Goal: Obtain resource: Download file/media

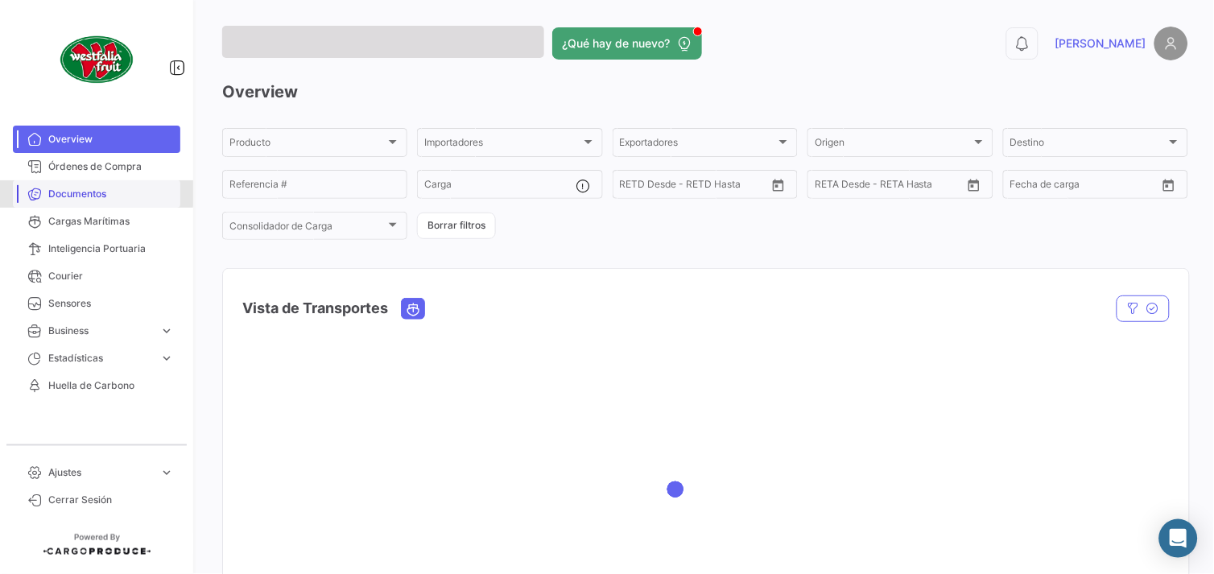
click at [77, 193] on span "Documentos" at bounding box center [111, 194] width 126 height 14
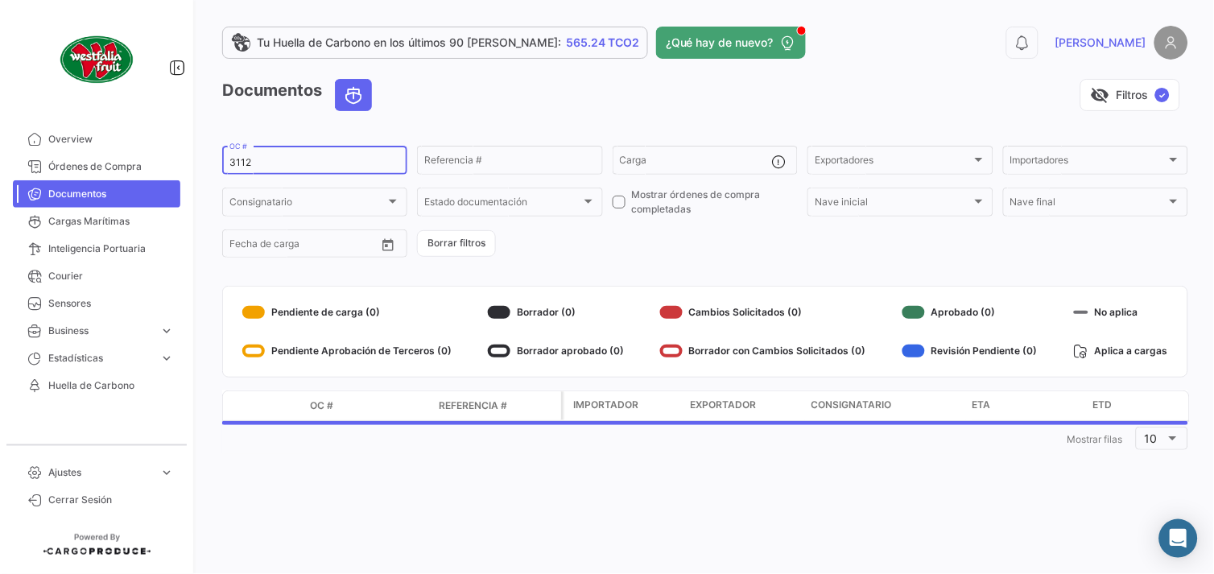
drag, startPoint x: 254, startPoint y: 159, endPoint x: 238, endPoint y: 163, distance: 17.6
click at [238, 163] on input "3112" at bounding box center [314, 162] width 171 height 11
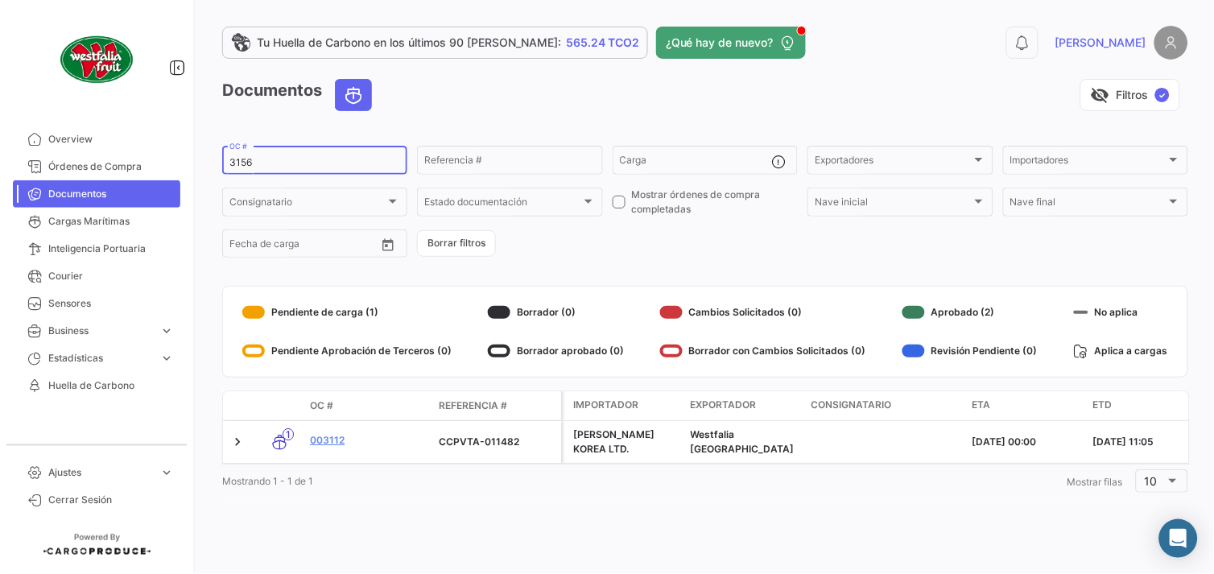
type input "3156"
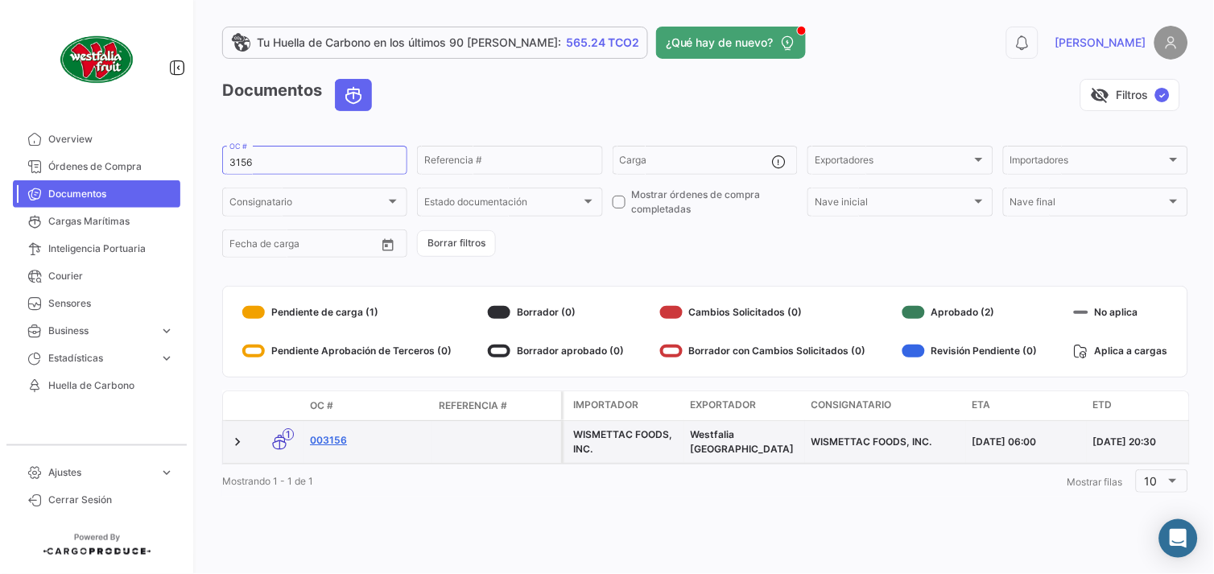
click at [346, 443] on link "003156" at bounding box center [368, 440] width 116 height 14
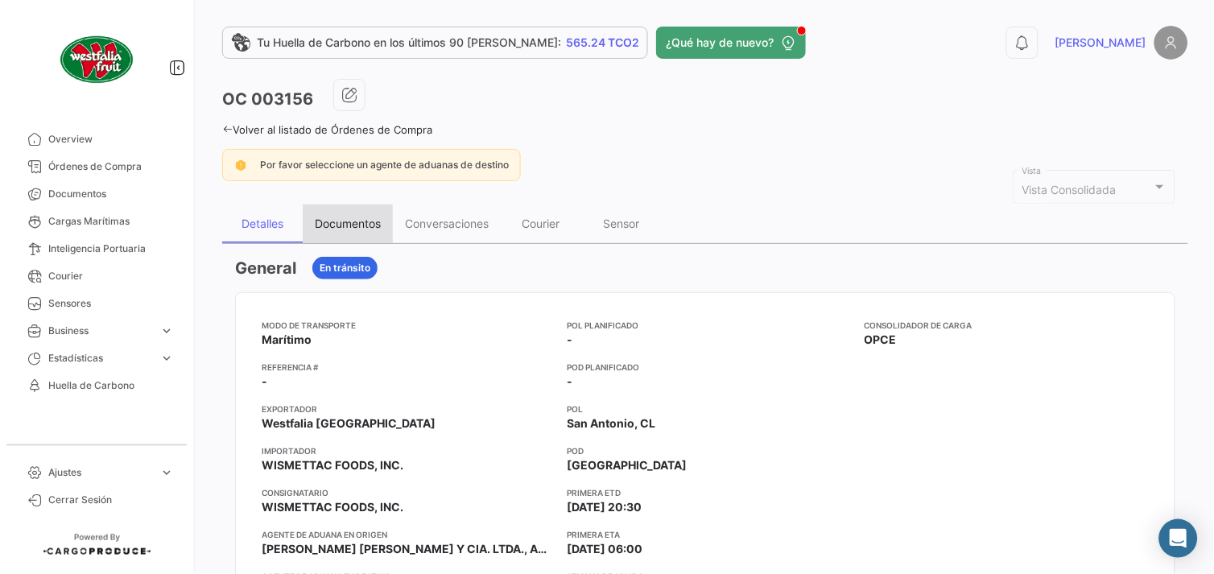
click at [361, 226] on div "Documentos" at bounding box center [348, 224] width 66 height 14
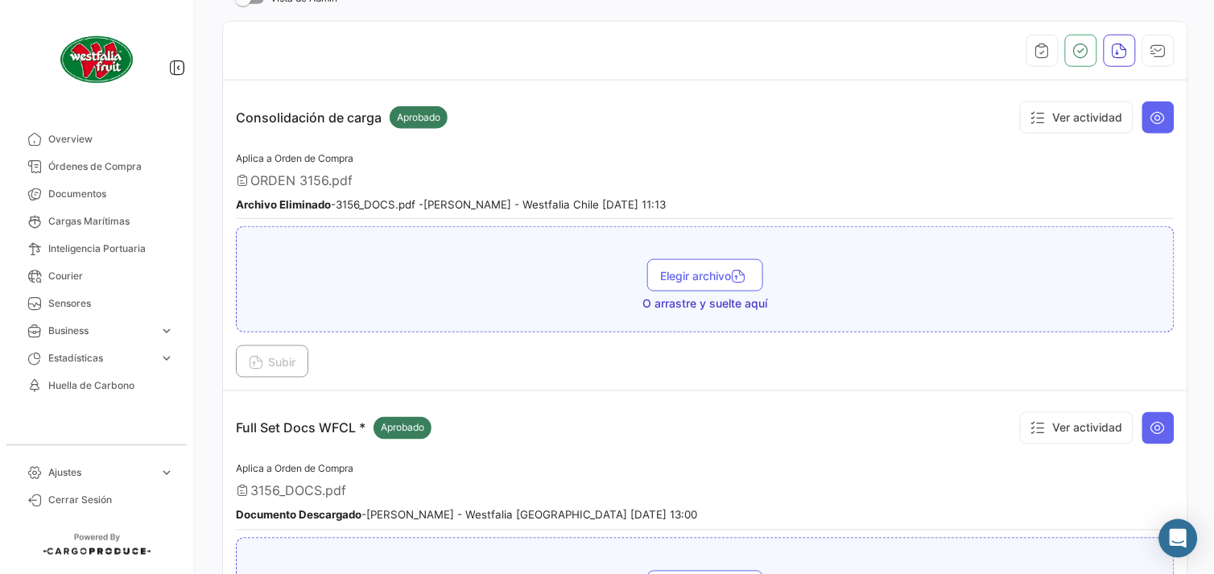
scroll to position [358, 0]
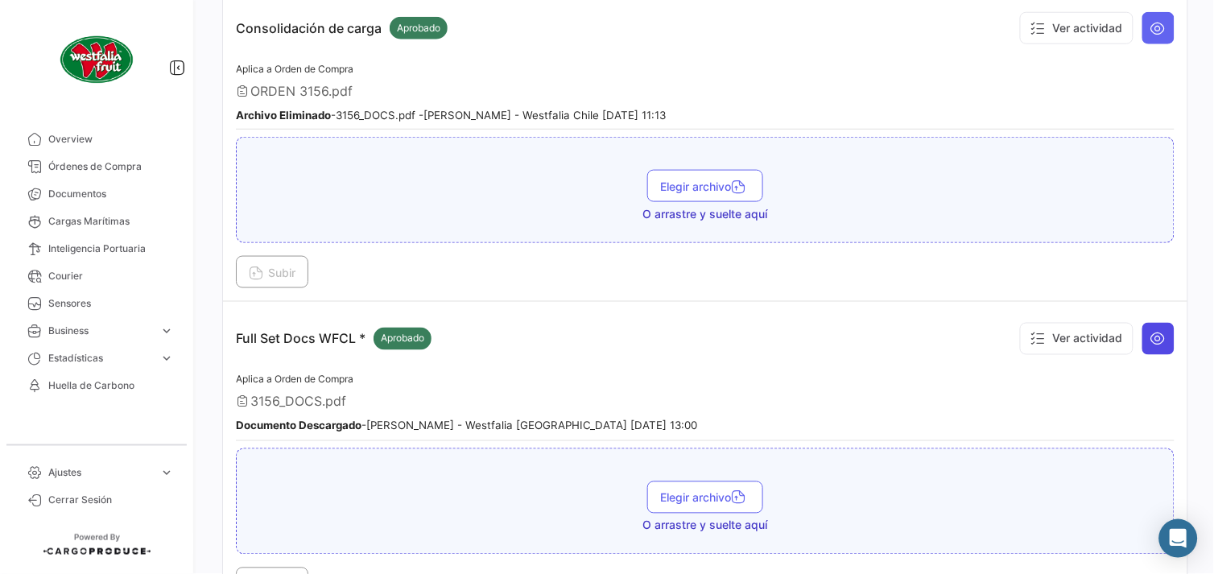
click at [1151, 335] on icon at bounding box center [1159, 339] width 16 height 16
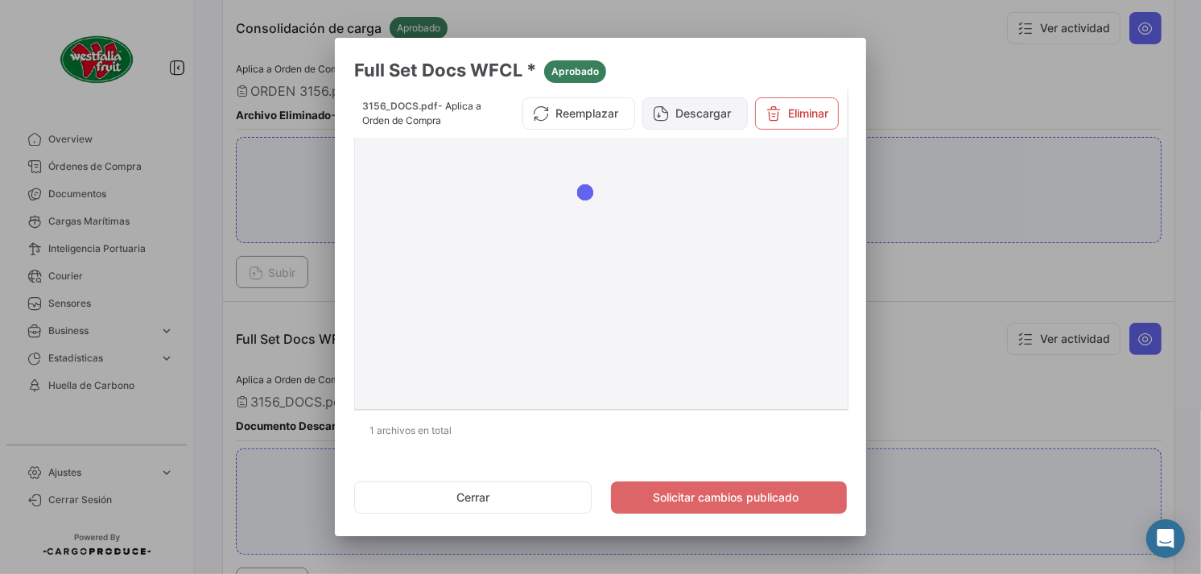
click at [699, 113] on button "Descargar" at bounding box center [695, 113] width 105 height 32
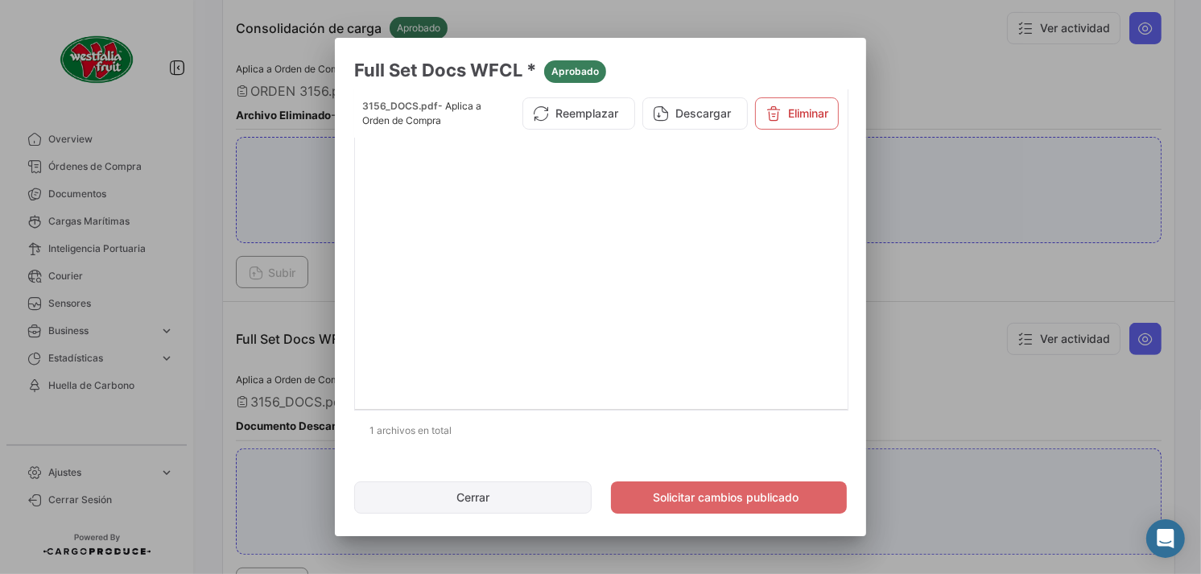
click at [505, 502] on button "Cerrar" at bounding box center [473, 498] width 238 height 32
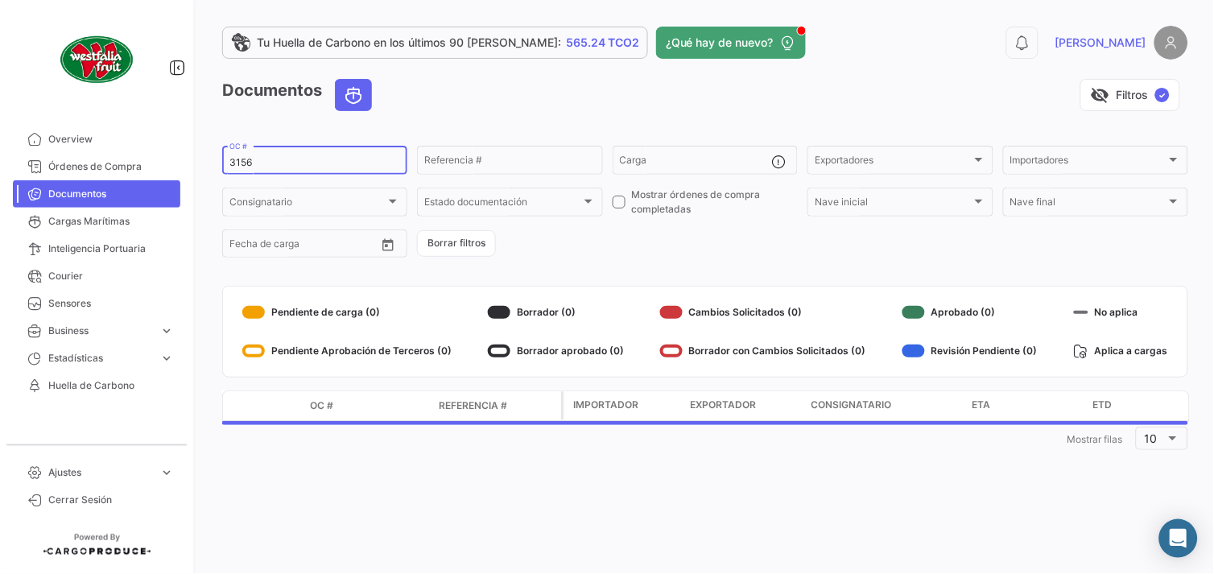
drag, startPoint x: 246, startPoint y: 164, endPoint x: 294, endPoint y: 131, distance: 57.9
click at [259, 166] on input "3156" at bounding box center [314, 162] width 171 height 11
type input "3158"
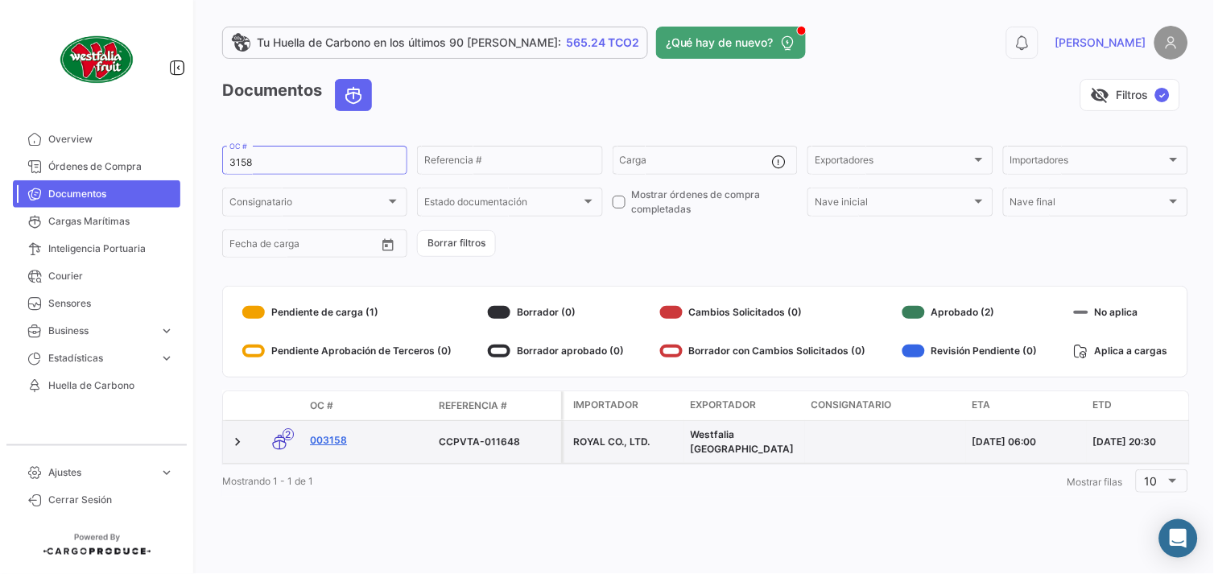
click at [324, 433] on link "003158" at bounding box center [368, 440] width 116 height 14
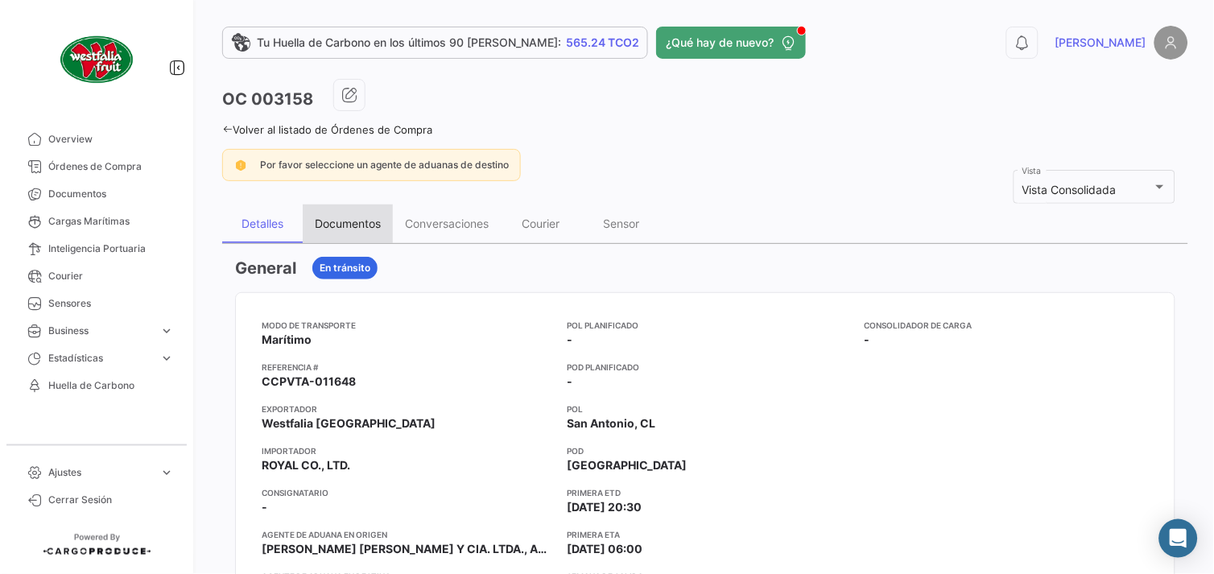
click at [340, 224] on div "Documentos" at bounding box center [348, 224] width 66 height 14
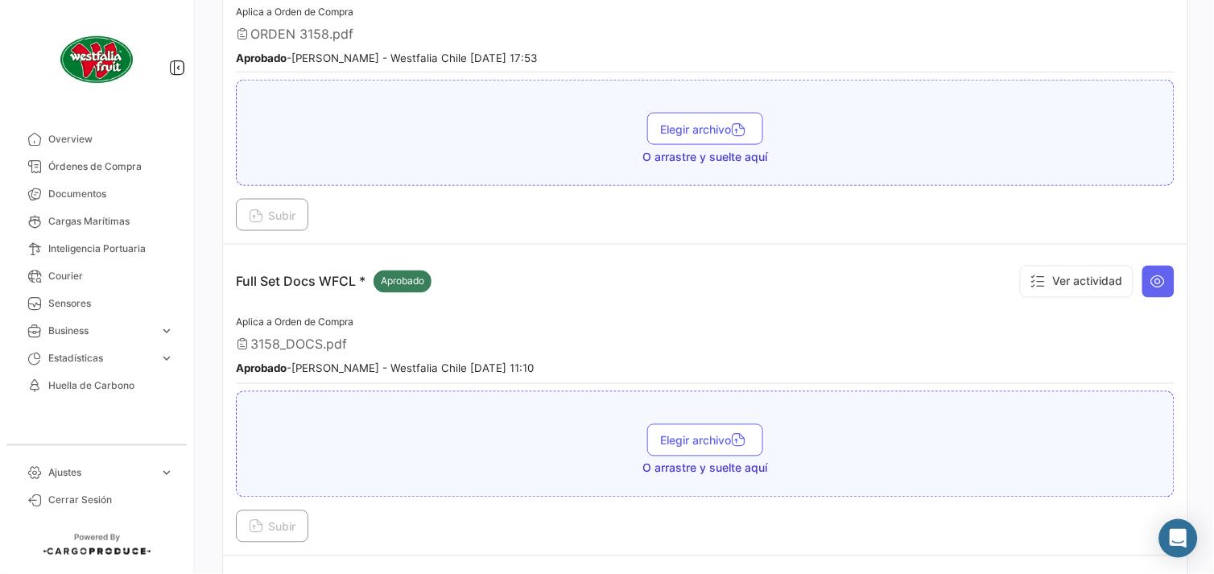
scroll to position [447, 0]
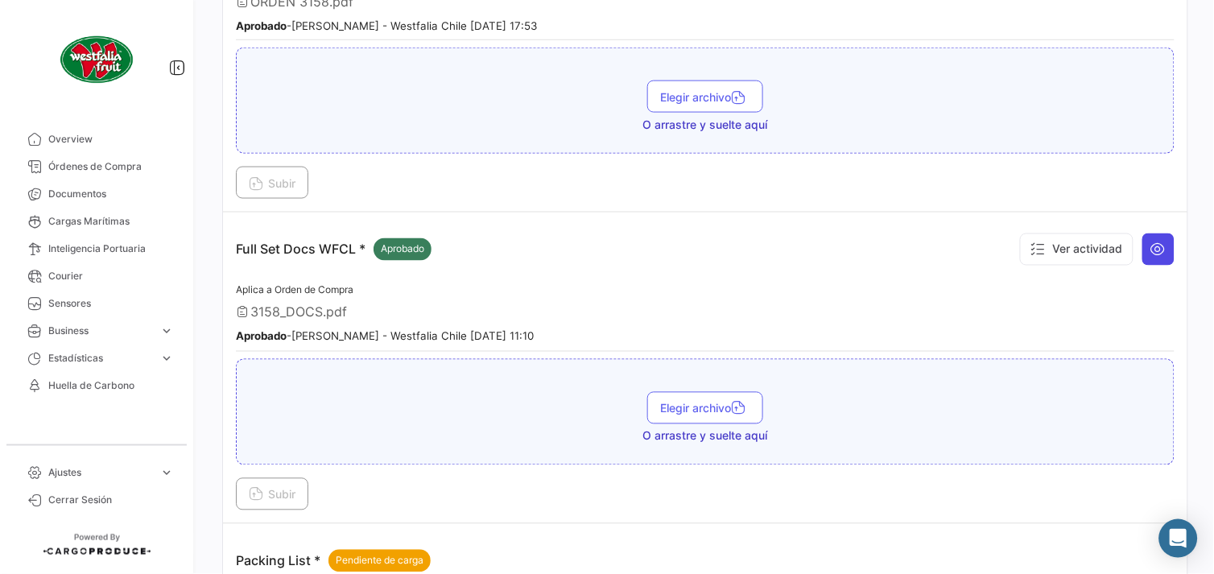
click at [1151, 250] on icon at bounding box center [1159, 250] width 16 height 16
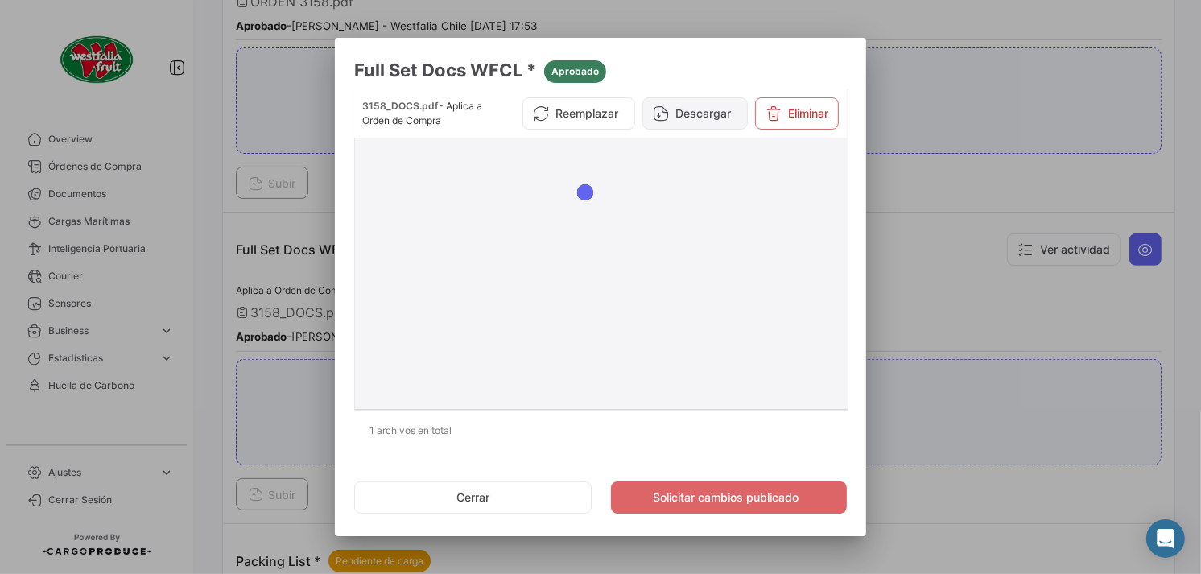
click at [698, 113] on button "Descargar" at bounding box center [695, 113] width 105 height 32
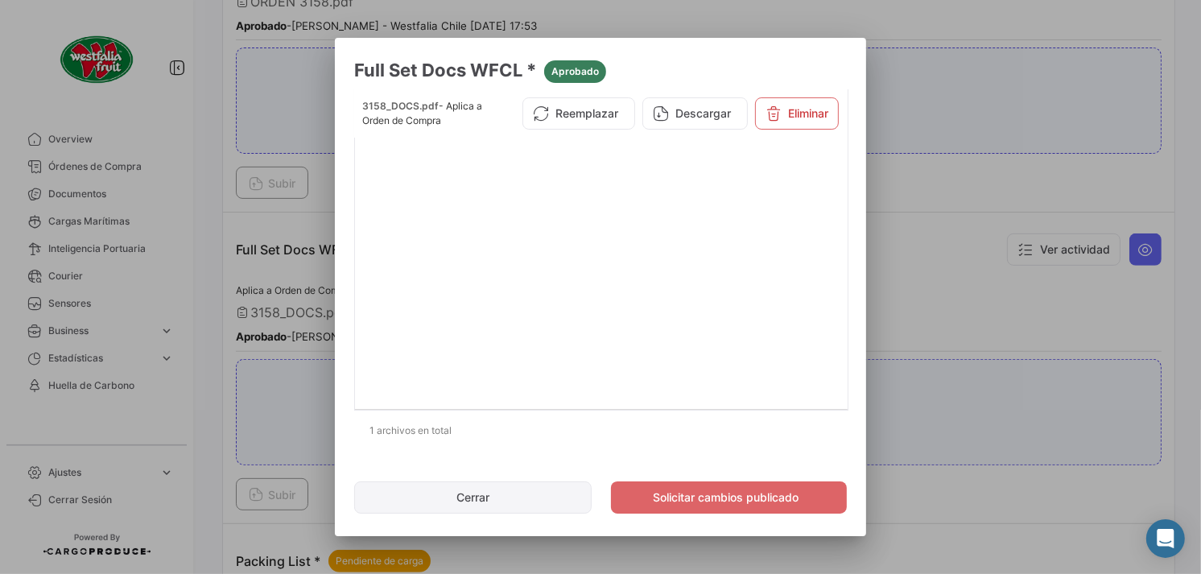
click at [405, 496] on button "Cerrar" at bounding box center [473, 498] width 238 height 32
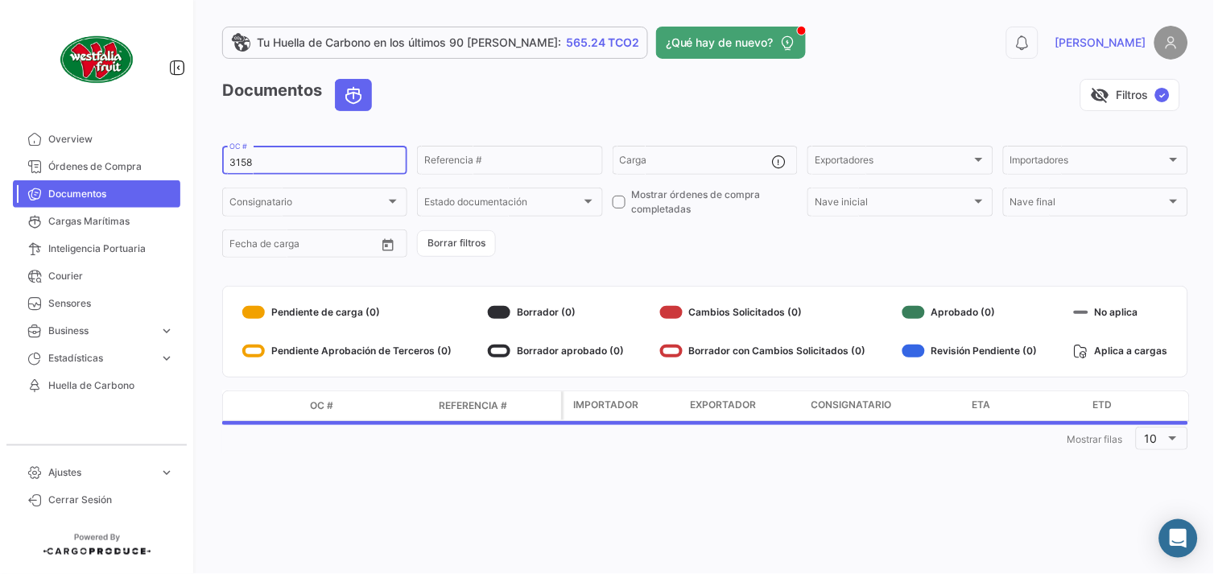
drag, startPoint x: 246, startPoint y: 163, endPoint x: 261, endPoint y: 163, distance: 14.5
click at [261, 163] on input "3158" at bounding box center [314, 162] width 171 height 11
type input "3159"
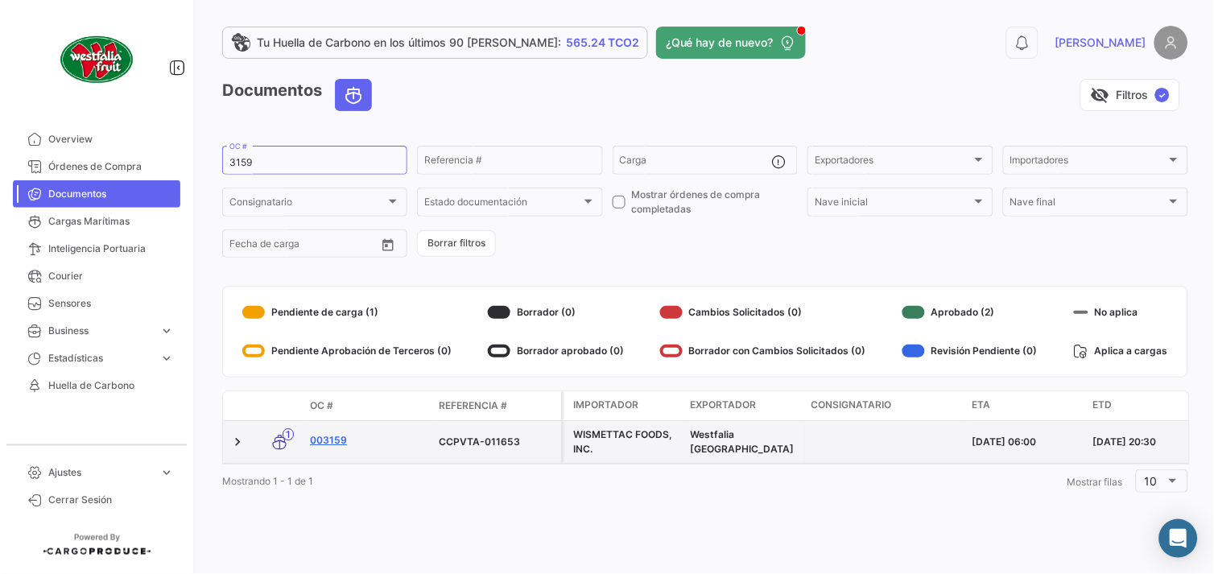
click at [334, 436] on link "003159" at bounding box center [368, 440] width 116 height 14
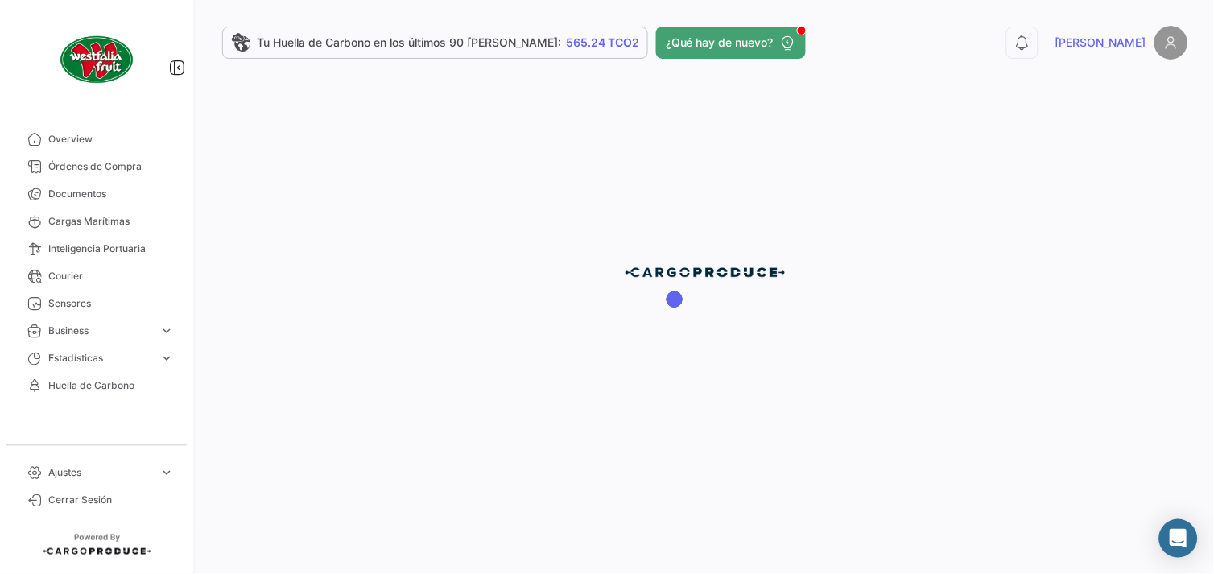
click at [457, 337] on div at bounding box center [705, 287] width 1018 height 574
click at [475, 320] on div at bounding box center [705, 287] width 1018 height 574
click at [400, 180] on div at bounding box center [705, 287] width 1018 height 574
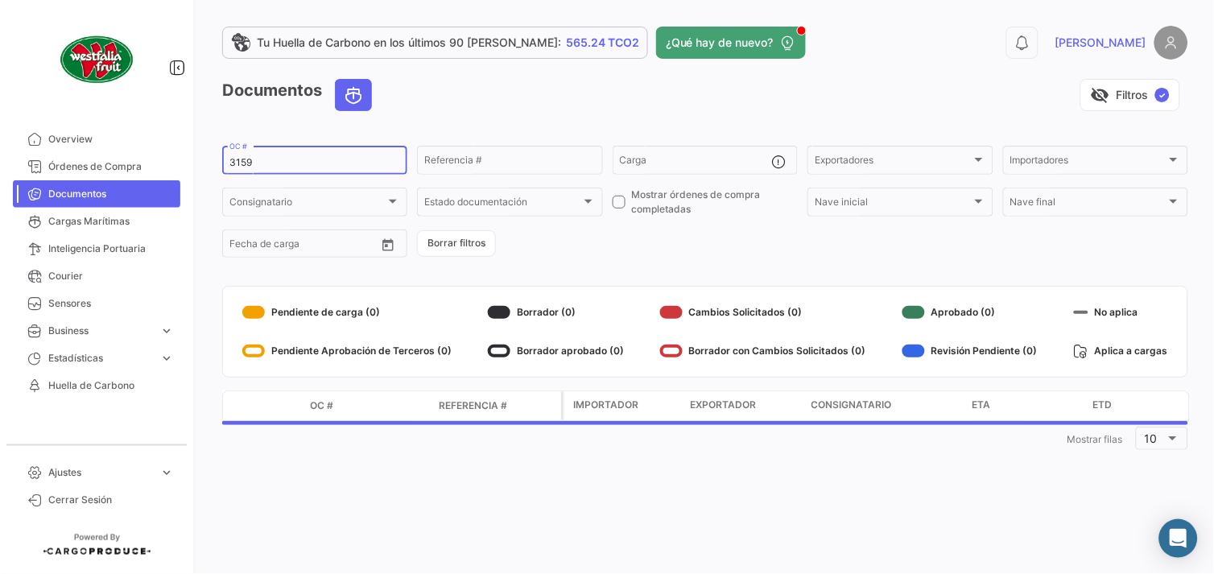
click at [266, 162] on input "3159" at bounding box center [314, 162] width 171 height 11
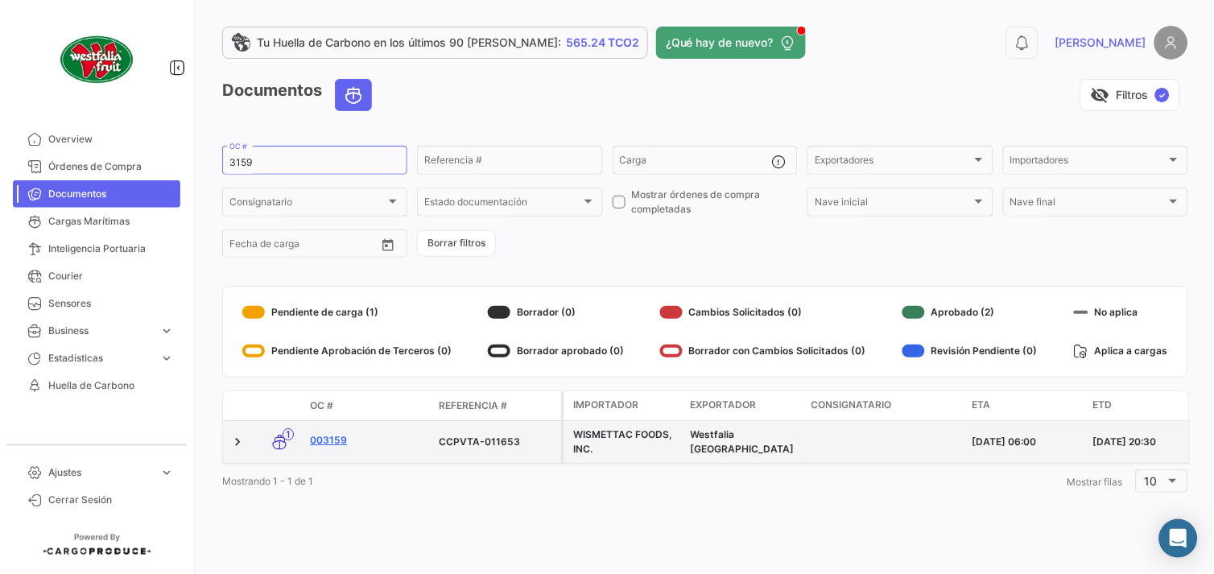
click at [333, 438] on link "003159" at bounding box center [368, 440] width 116 height 14
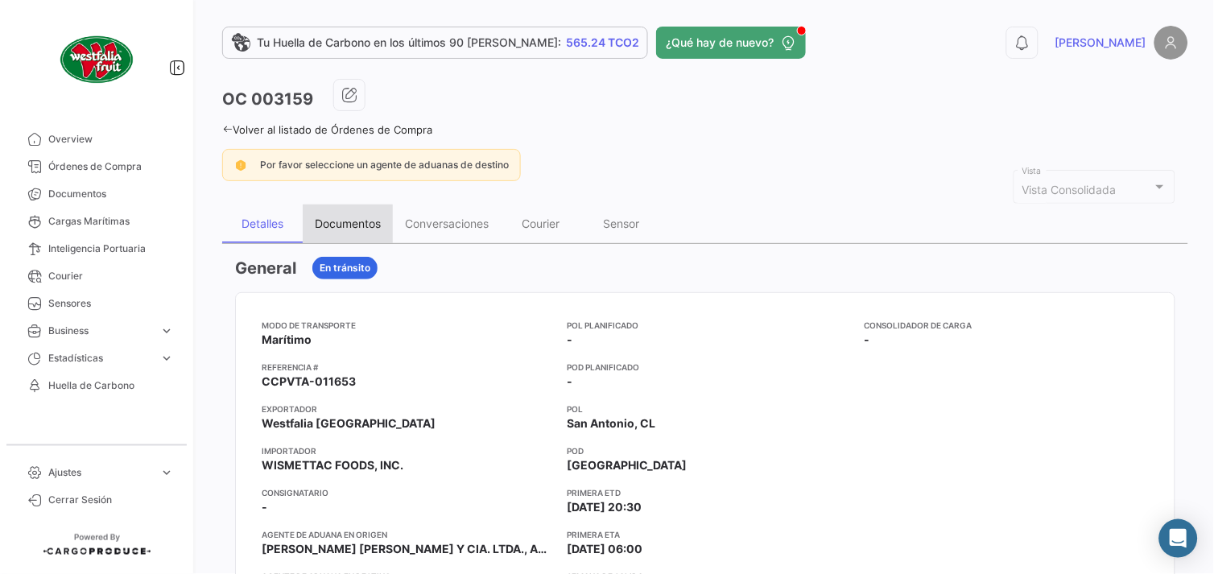
click at [353, 226] on div "Documentos" at bounding box center [348, 224] width 66 height 14
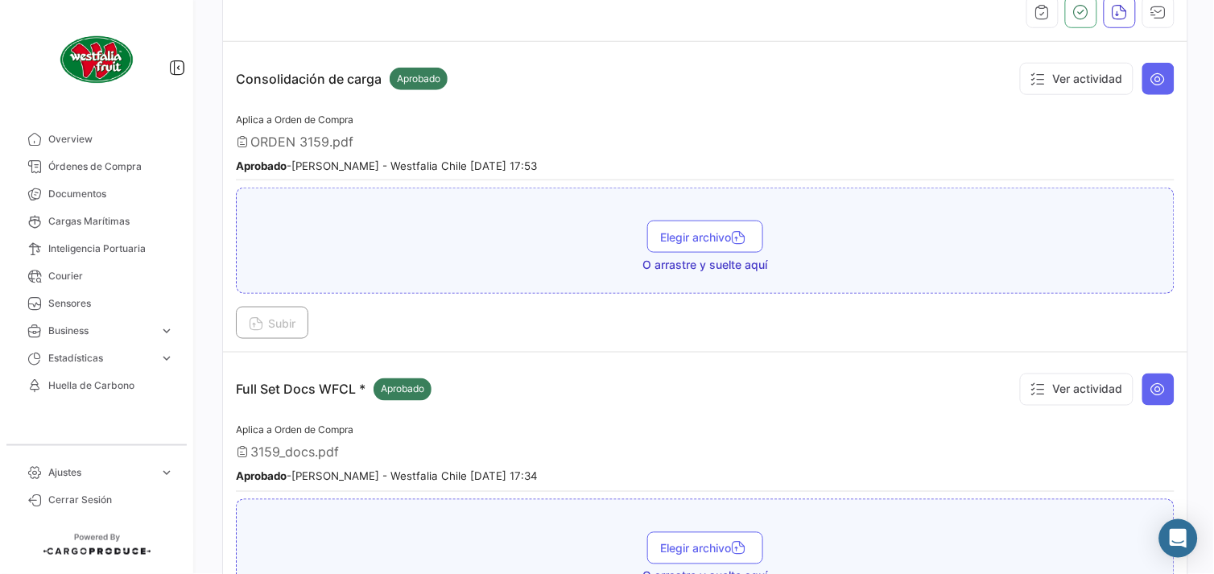
scroll to position [358, 0]
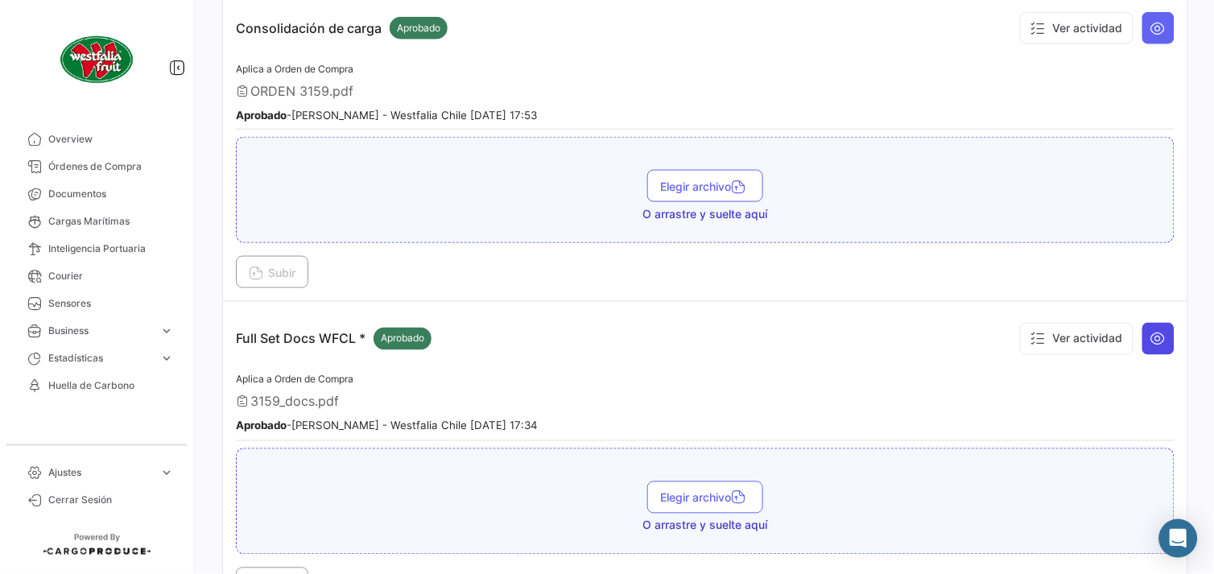
click at [1155, 341] on icon at bounding box center [1159, 339] width 16 height 16
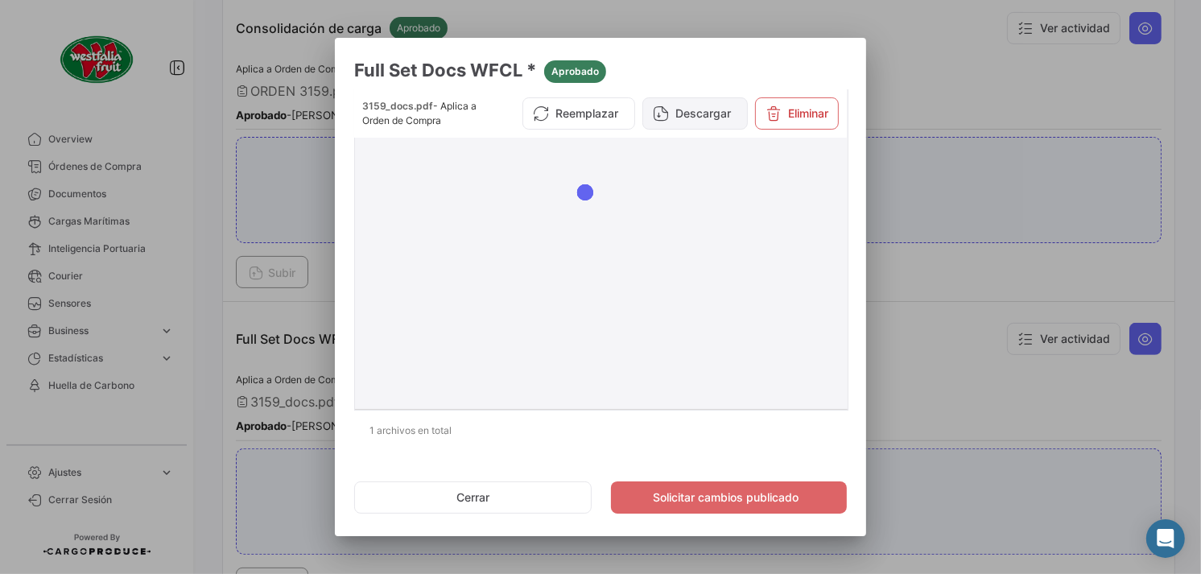
click at [689, 108] on button "Descargar" at bounding box center [695, 113] width 105 height 32
click at [471, 490] on button "Cerrar" at bounding box center [473, 498] width 238 height 32
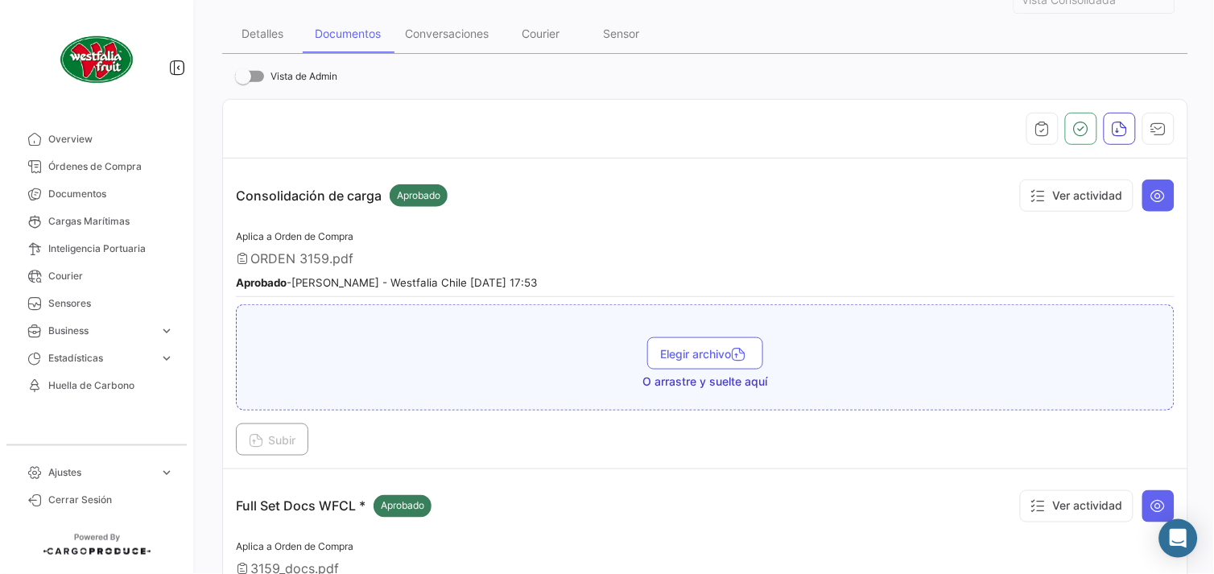
scroll to position [0, 0]
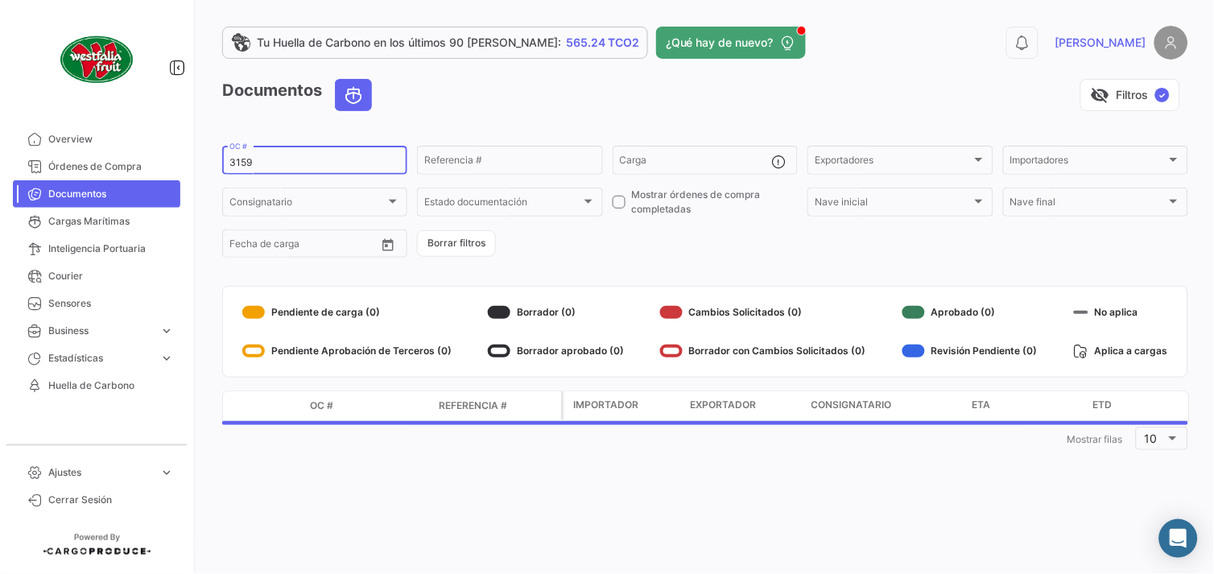
drag, startPoint x: 240, startPoint y: 163, endPoint x: 270, endPoint y: 159, distance: 30.1
click at [270, 159] on input "3159" at bounding box center [314, 162] width 171 height 11
type input "3182"
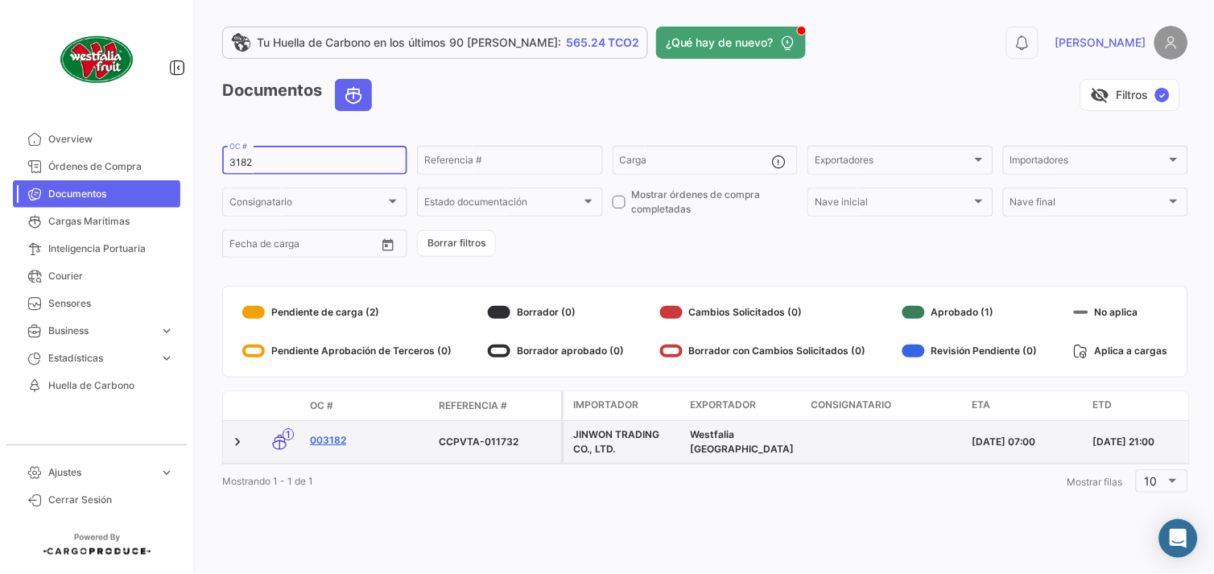
click at [332, 438] on link "003182" at bounding box center [368, 440] width 116 height 14
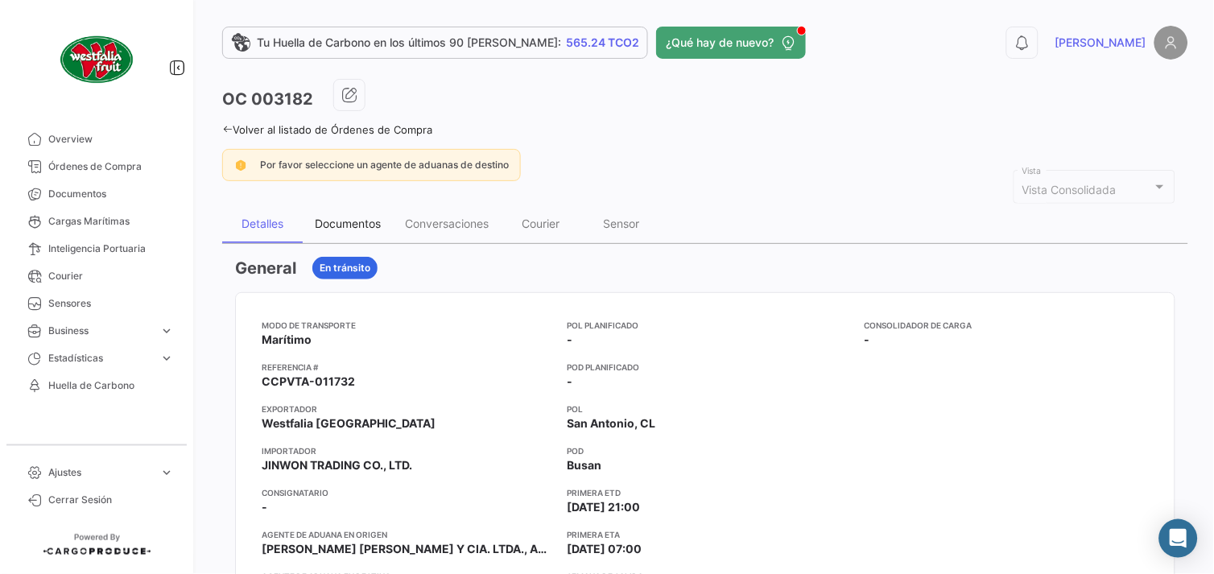
click at [358, 218] on div "Documentos" at bounding box center [348, 224] width 66 height 14
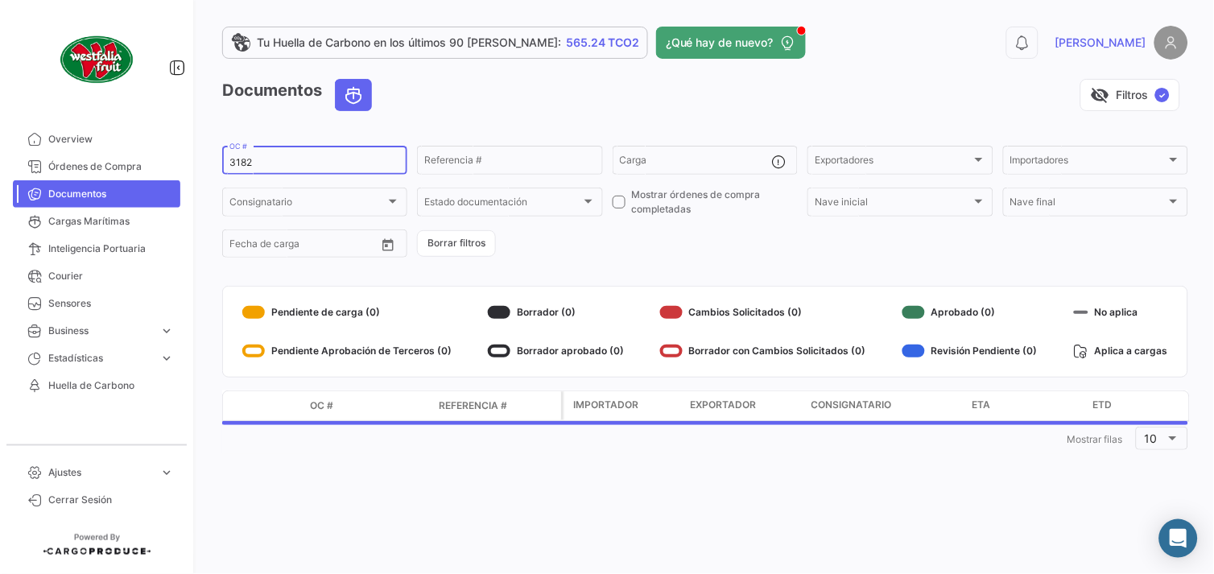
drag, startPoint x: 245, startPoint y: 162, endPoint x: 261, endPoint y: 159, distance: 16.3
click at [261, 159] on input "3182" at bounding box center [314, 162] width 171 height 11
type input "3185"
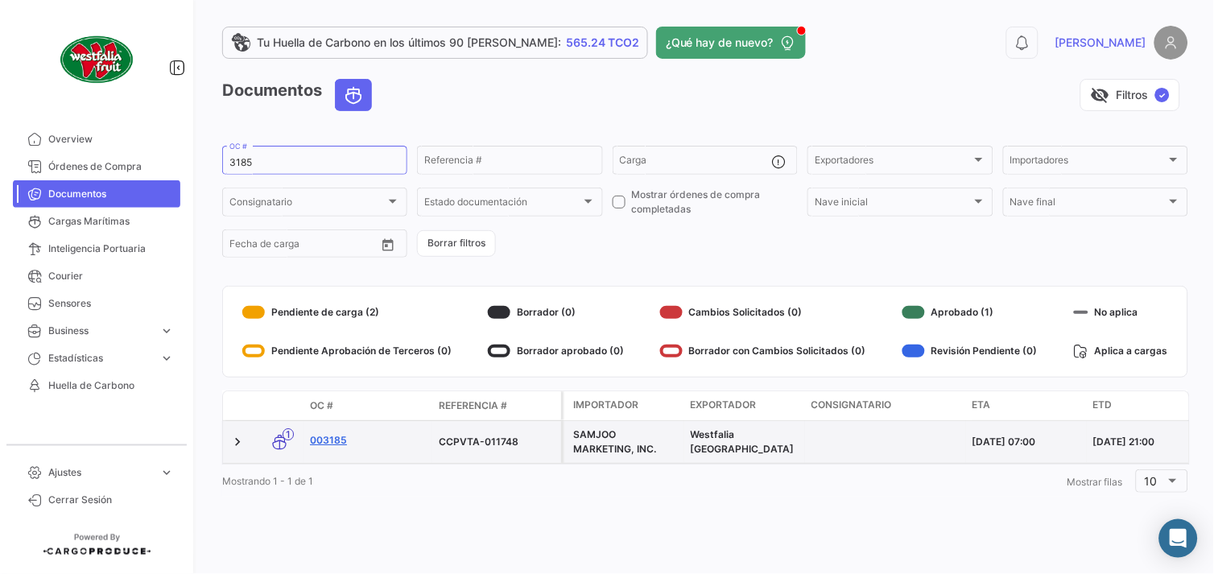
click at [329, 437] on link "003185" at bounding box center [368, 440] width 116 height 14
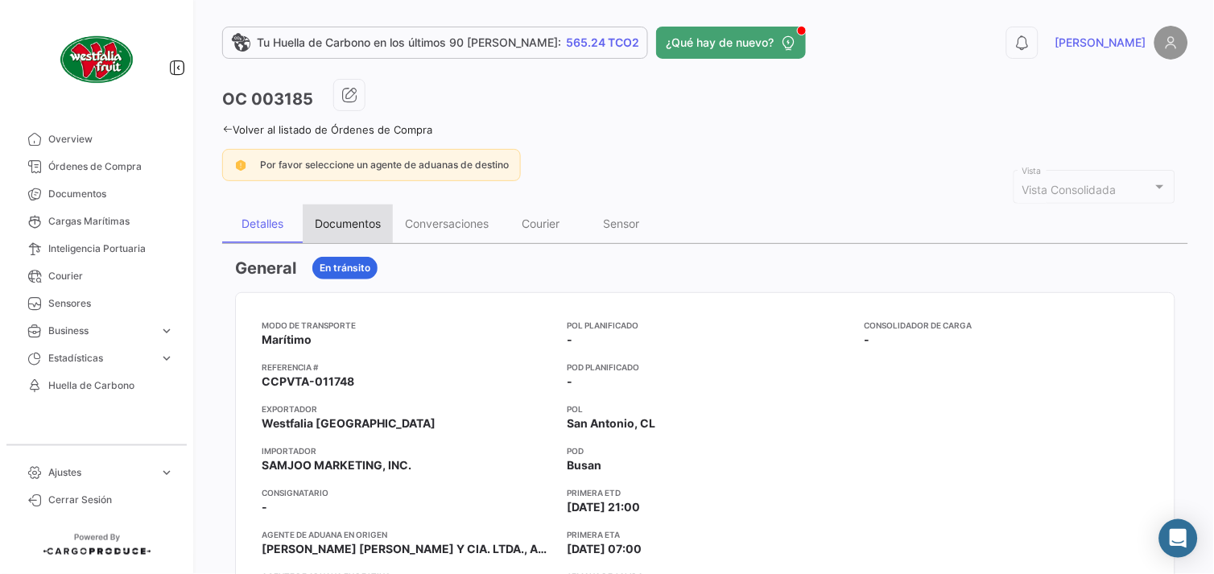
click at [335, 222] on div "Documentos" at bounding box center [348, 224] width 66 height 14
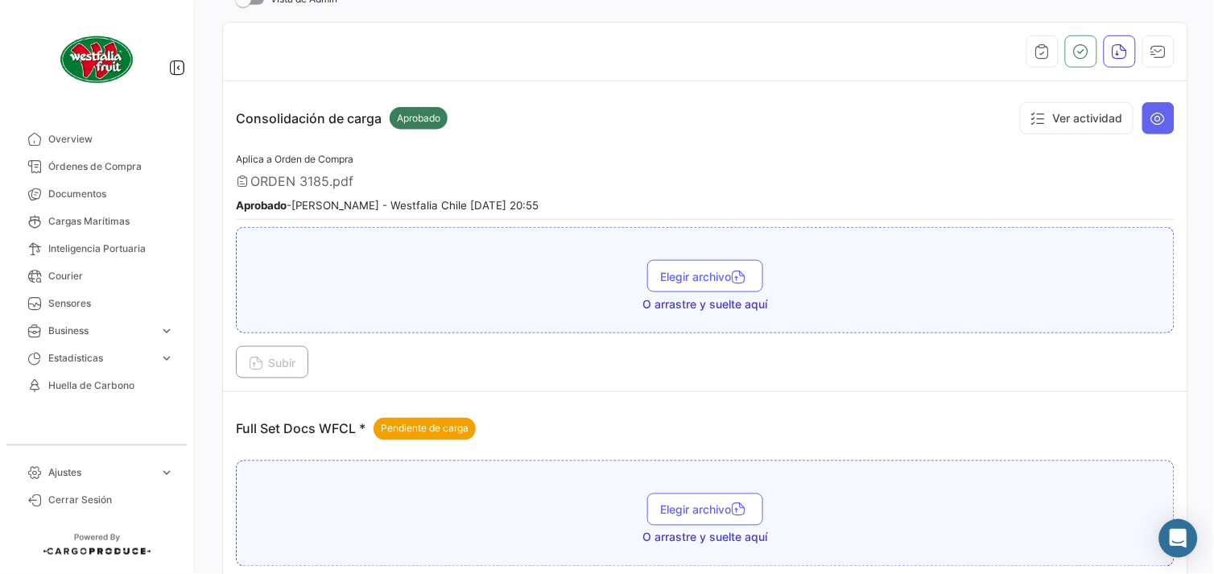
scroll to position [358, 0]
